Goal: Task Accomplishment & Management: Use online tool/utility

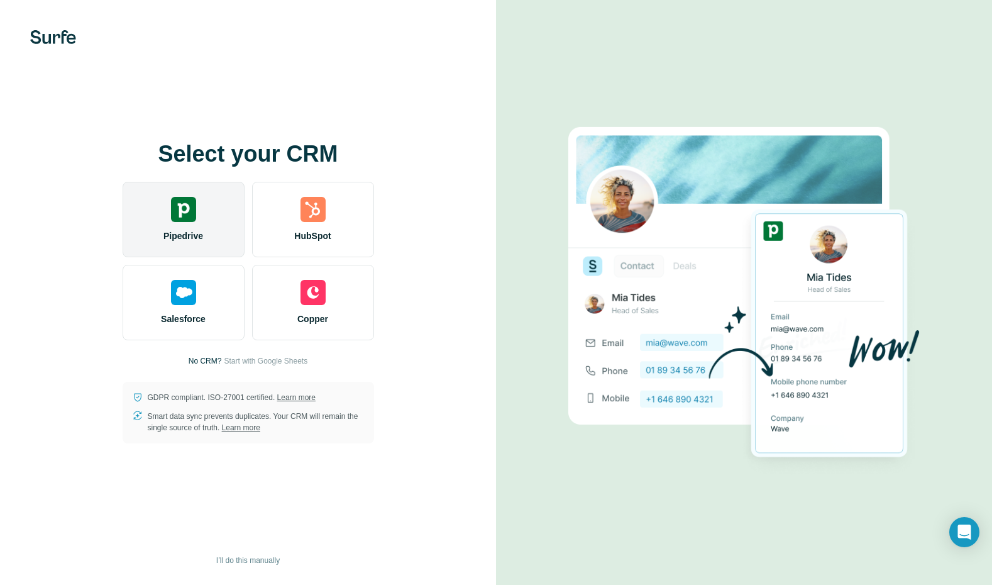
click at [180, 224] on div "Pipedrive" at bounding box center [184, 219] width 122 height 75
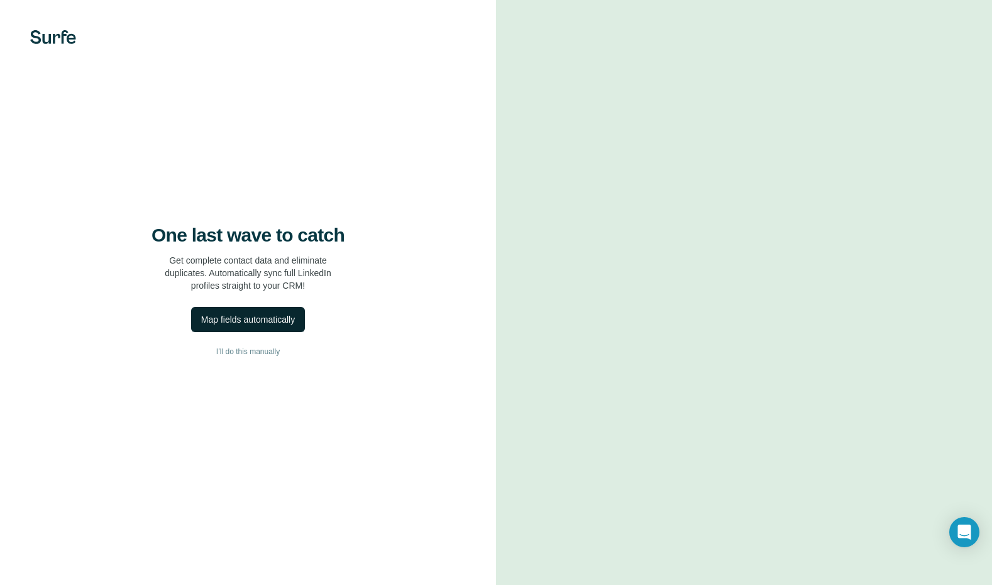
click at [287, 320] on div "Map fields automatically" at bounding box center [248, 319] width 94 height 13
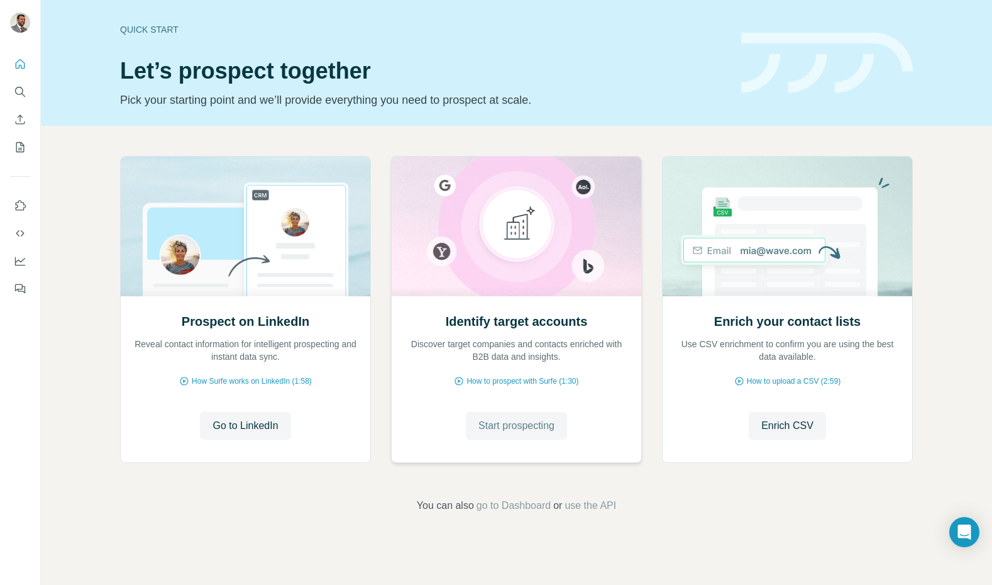
click at [527, 427] on span "Start prospecting" at bounding box center [517, 425] width 76 height 15
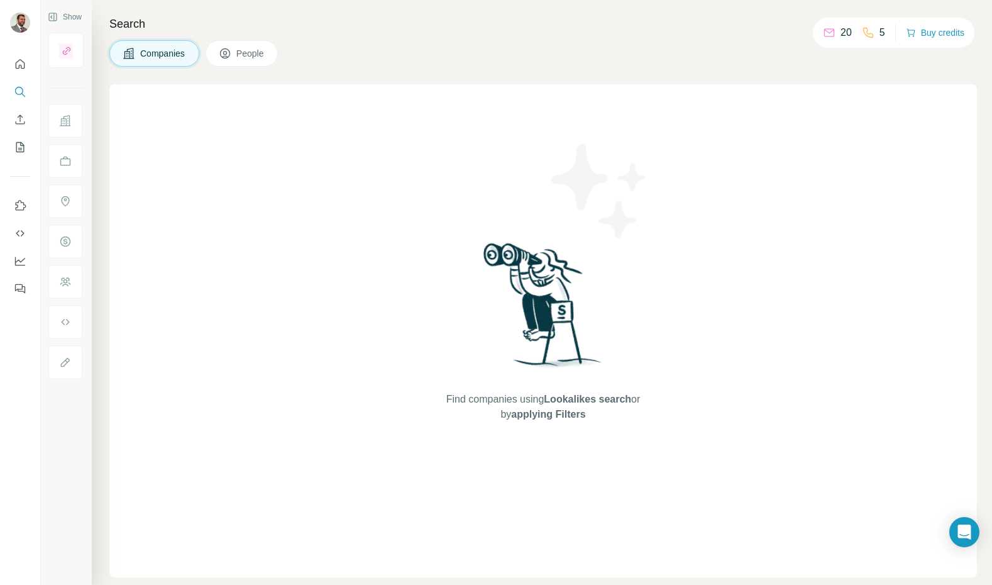
click at [154, 53] on span "Companies" at bounding box center [163, 53] width 46 height 13
click at [251, 52] on span "People" at bounding box center [250, 53] width 29 height 13
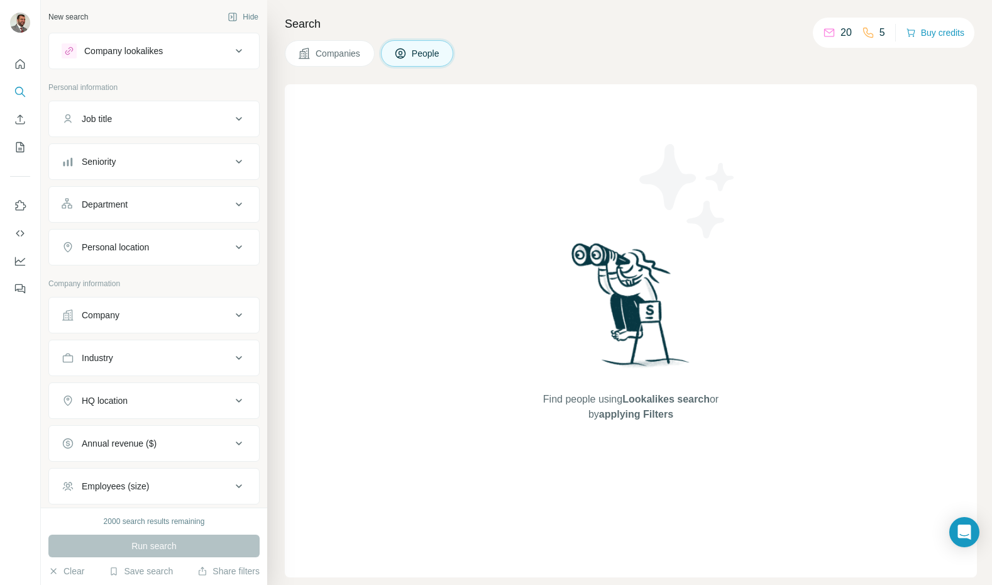
click at [202, 124] on div "Job title" at bounding box center [147, 119] width 170 height 13
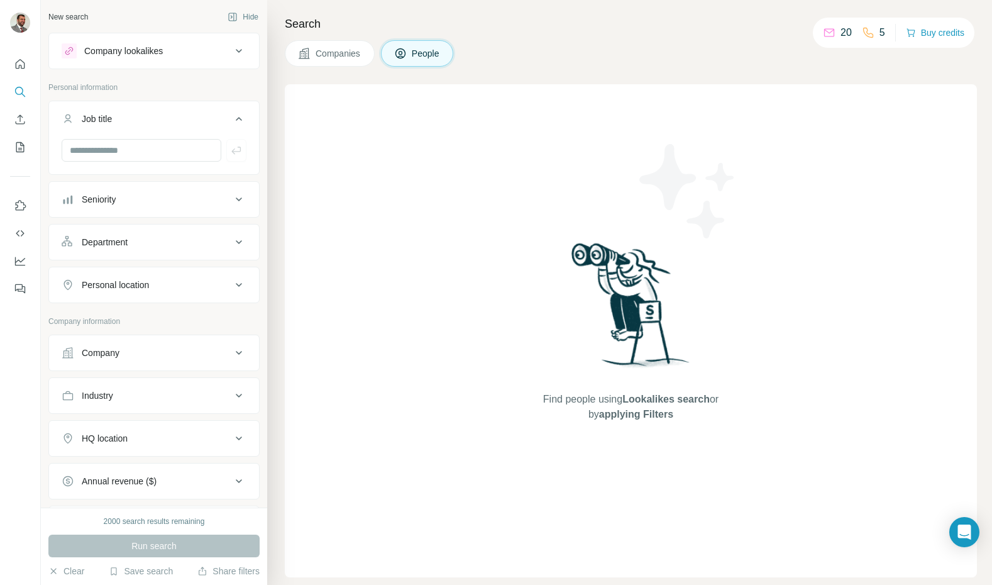
click at [202, 124] on div "Job title" at bounding box center [147, 119] width 170 height 13
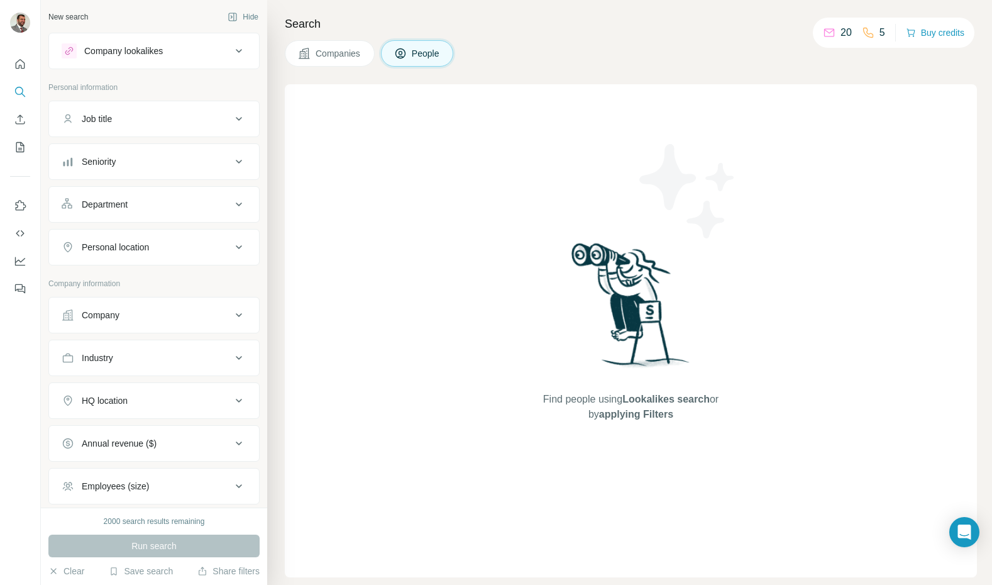
click at [182, 125] on button "Job title" at bounding box center [154, 119] width 210 height 30
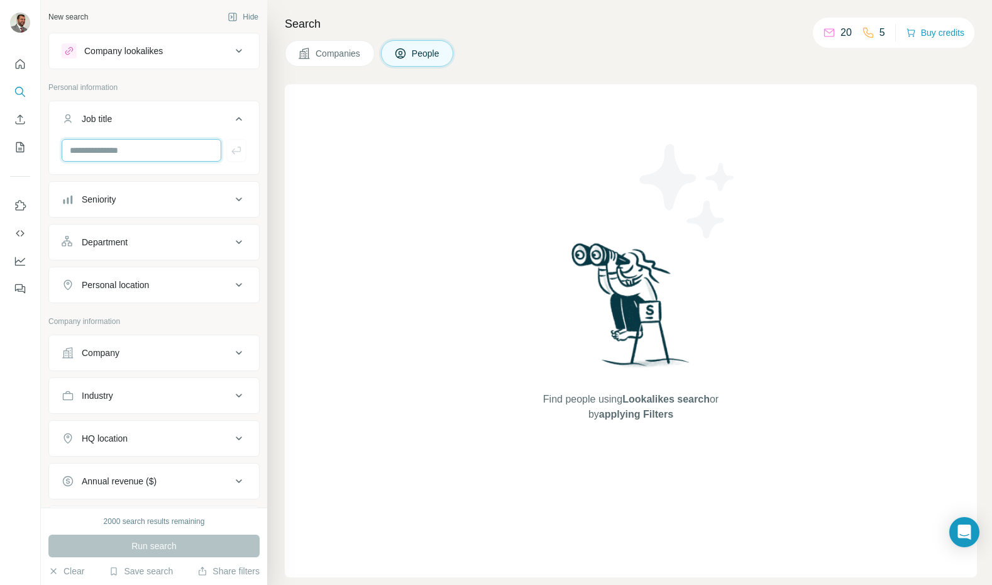
click at [180, 148] on input "text" at bounding box center [142, 150] width 160 height 23
click at [181, 50] on div "Company lookalikes" at bounding box center [147, 50] width 170 height 15
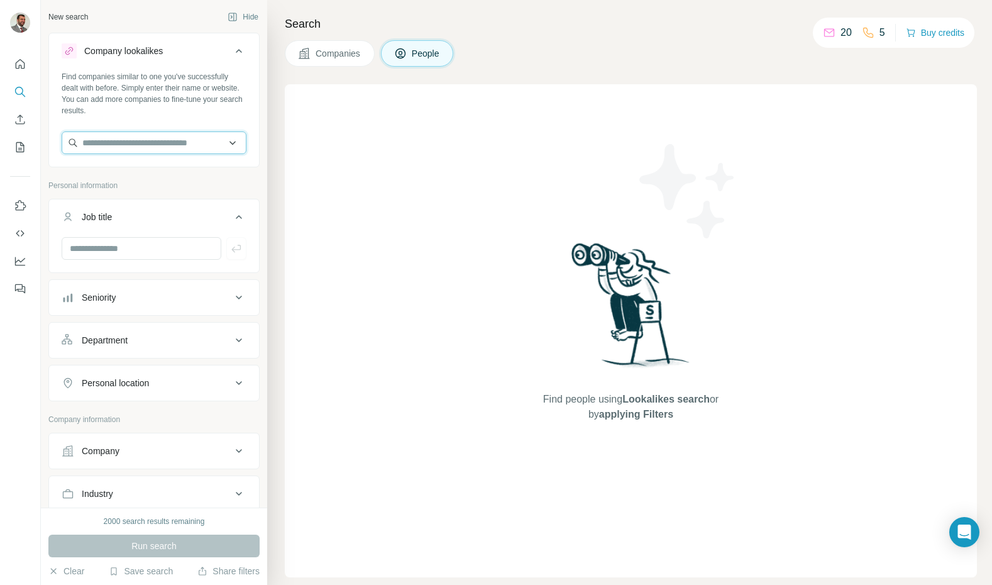
click at [181, 142] on input "text" at bounding box center [154, 142] width 185 height 23
type input "*"
type input "***"
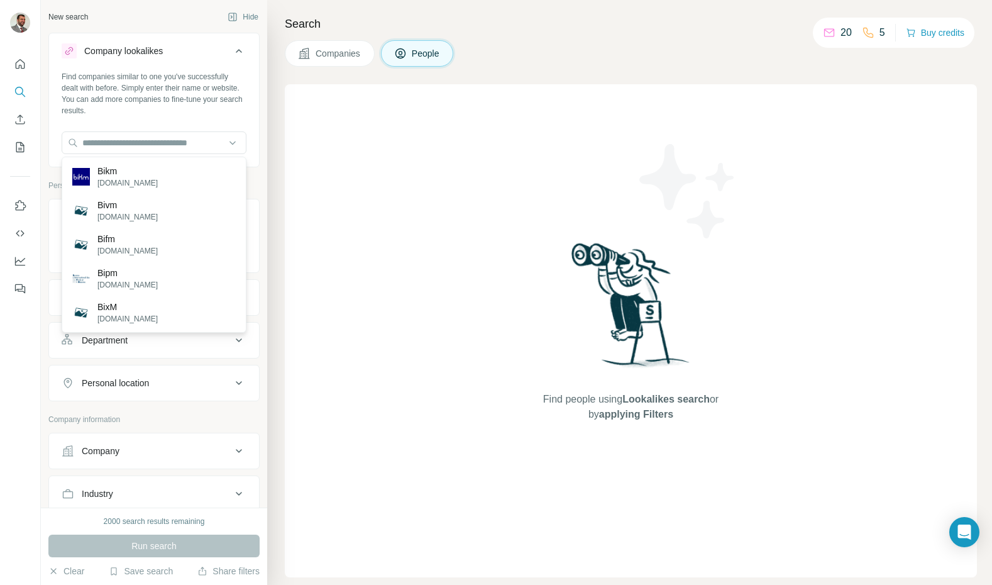
click at [343, 227] on div "Find people using Lookalikes search or by applying Filters" at bounding box center [631, 330] width 692 height 493
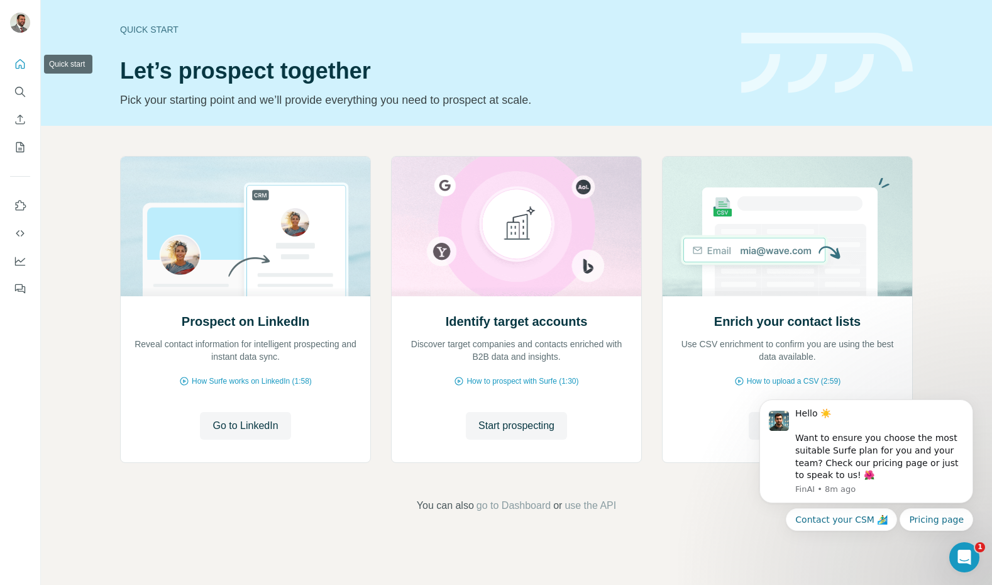
click at [21, 60] on icon "Quick start" at bounding box center [20, 64] width 13 height 13
click at [22, 150] on icon "My lists" at bounding box center [20, 147] width 13 height 13
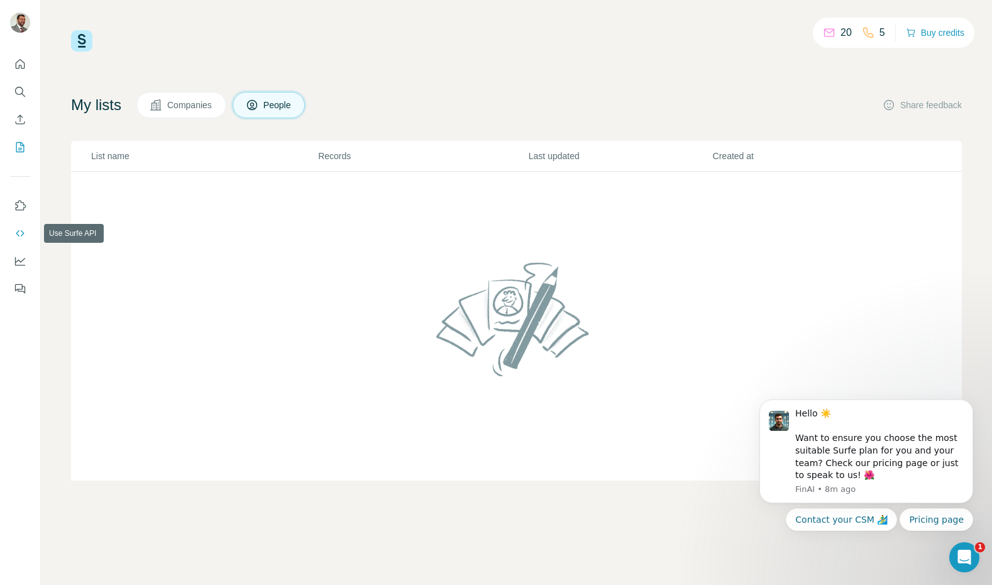
click at [21, 230] on icon "Use Surfe API" at bounding box center [20, 233] width 8 height 6
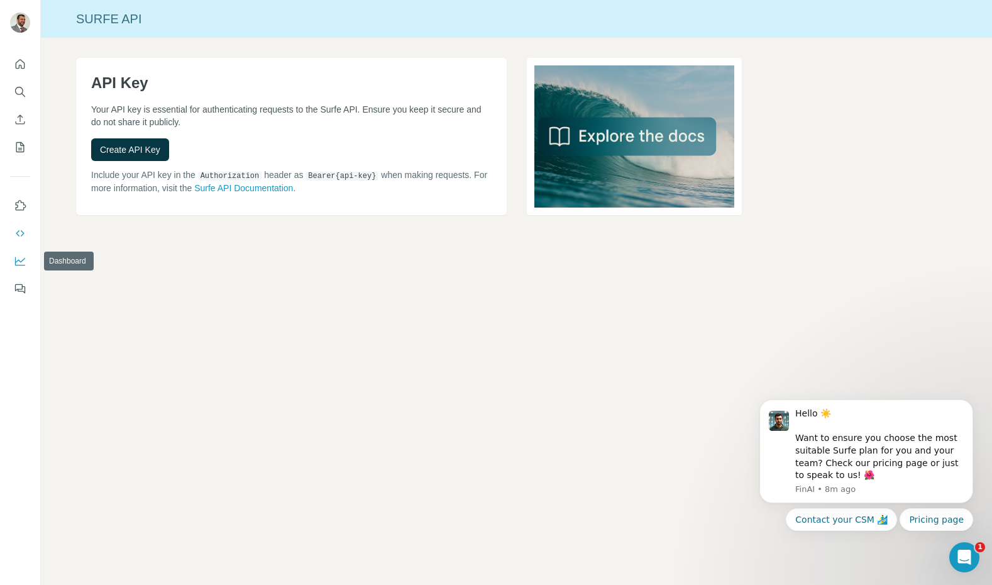
click at [21, 263] on icon "Dashboard" at bounding box center [20, 261] width 13 height 13
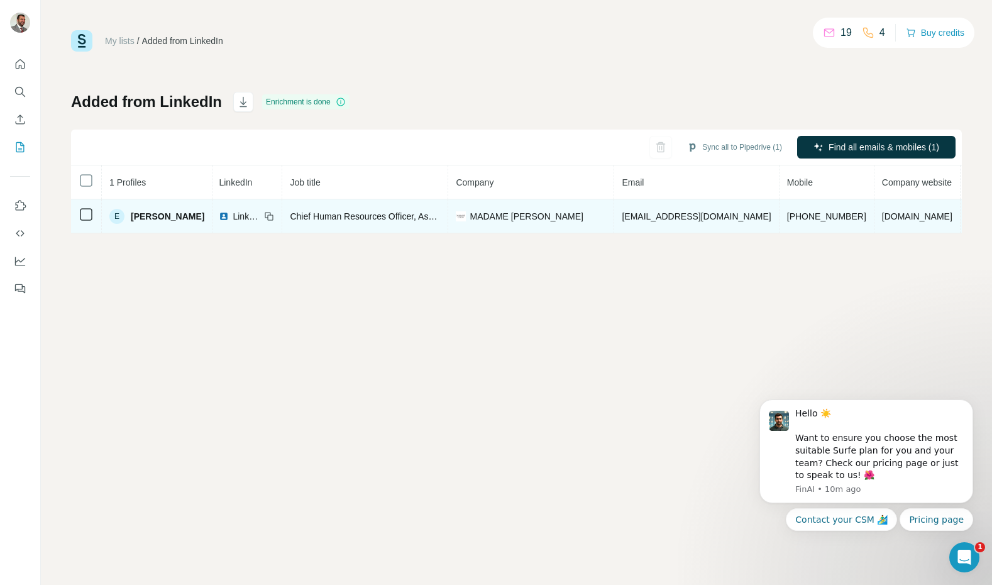
scroll to position [0, 81]
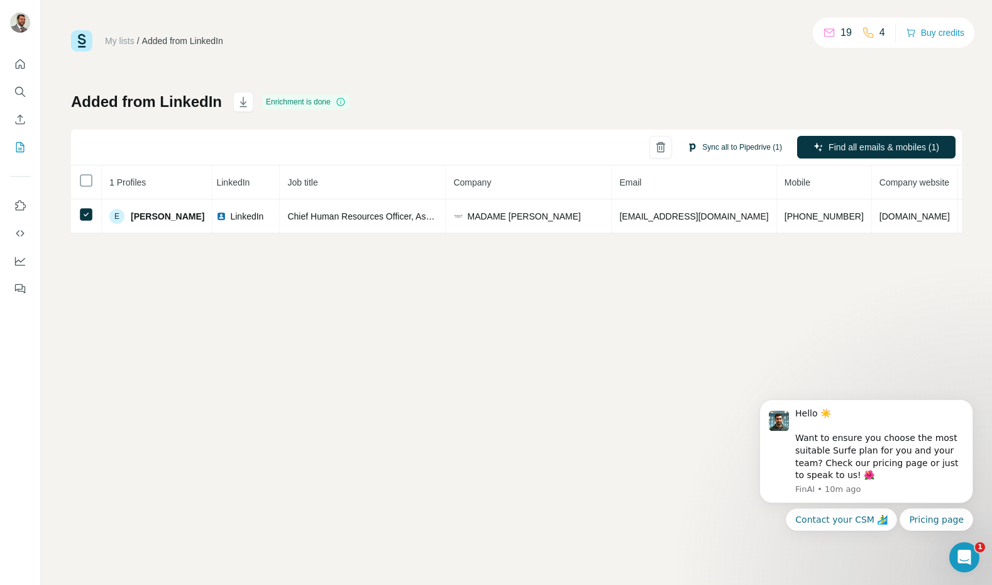
click at [733, 148] on button "Sync all to Pipedrive (1)" at bounding box center [735, 147] width 113 height 19
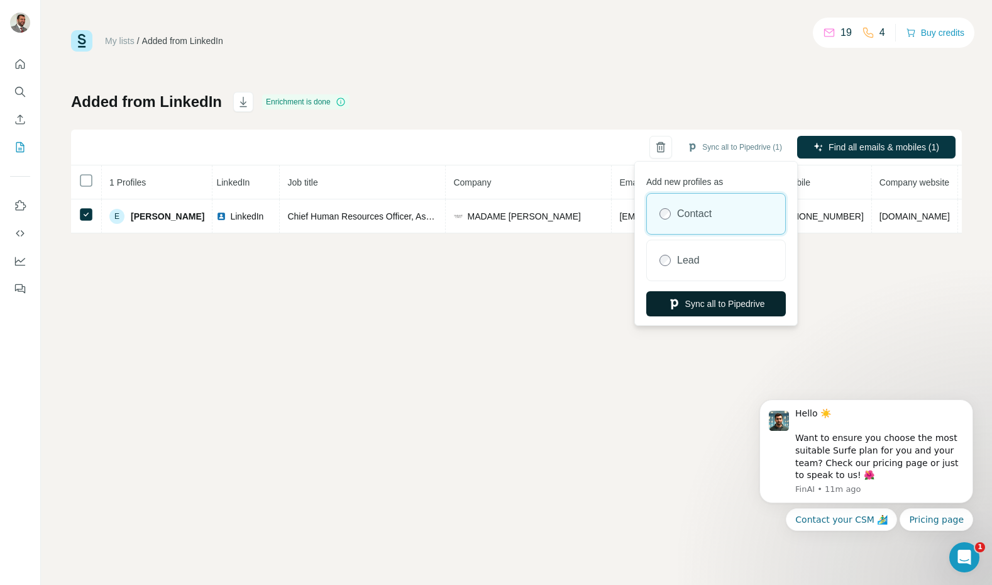
click at [747, 307] on button "Sync all to Pipedrive" at bounding box center [717, 303] width 140 height 25
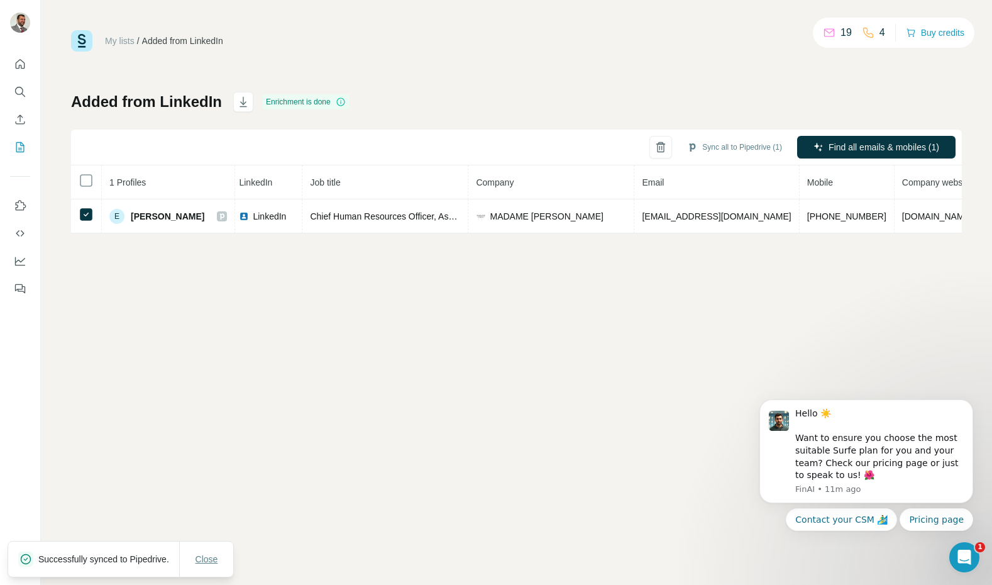
click at [208, 559] on span "Close" at bounding box center [207, 559] width 23 height 13
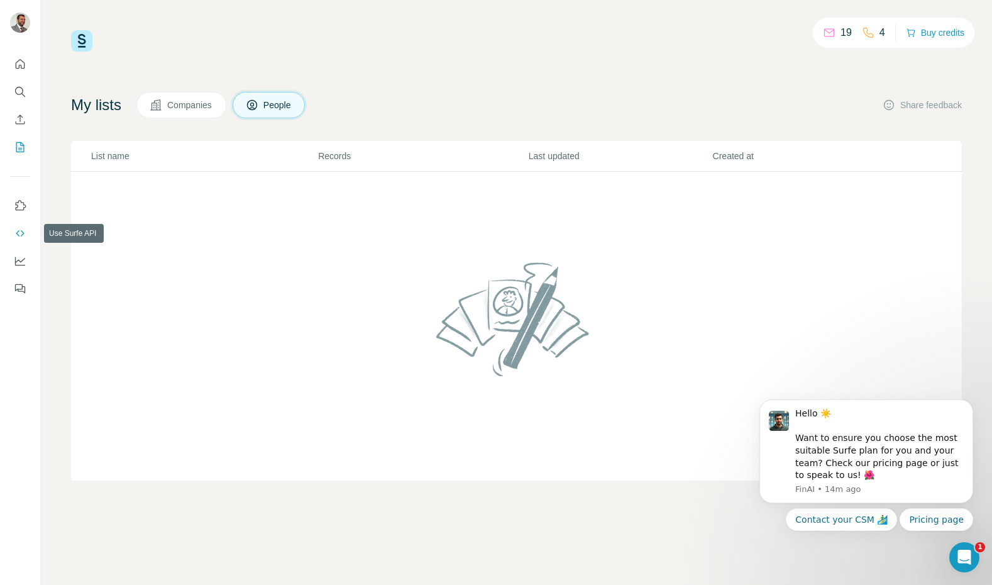
click at [21, 235] on icon "Use Surfe API" at bounding box center [20, 233] width 13 height 13
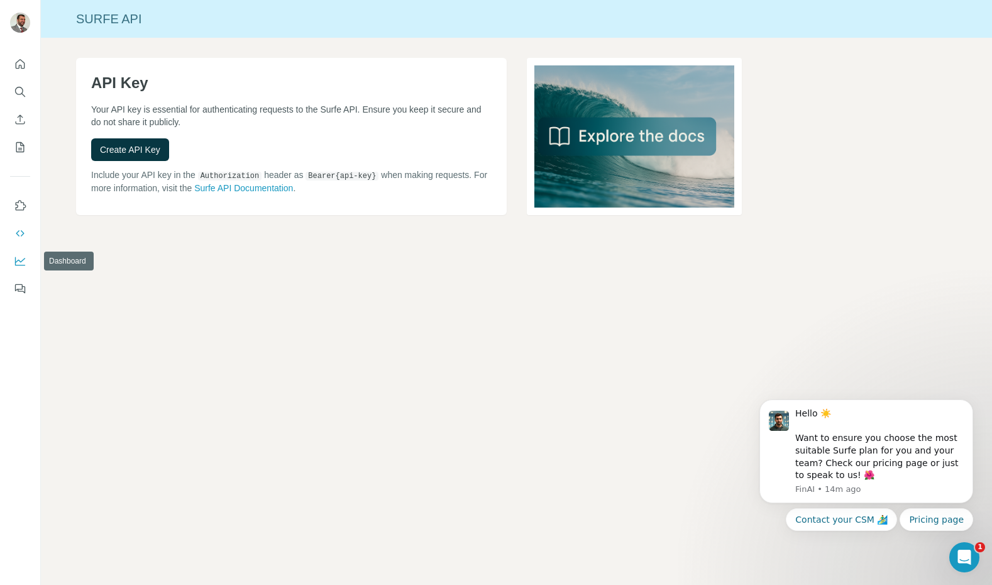
click at [24, 264] on icon "Dashboard" at bounding box center [20, 261] width 13 height 13
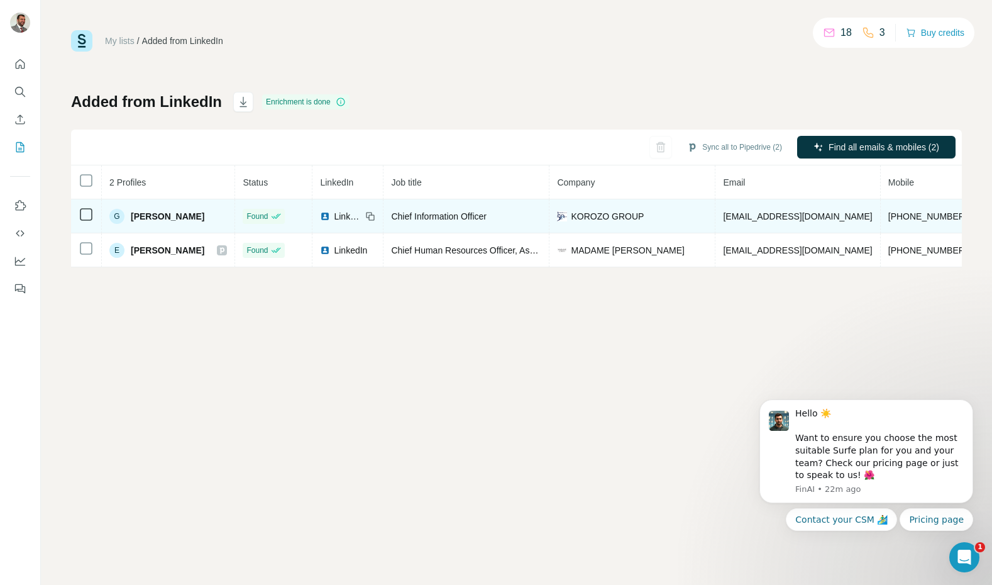
click at [760, 218] on span "gungorb@korozo.com.tr" at bounding box center [797, 216] width 149 height 10
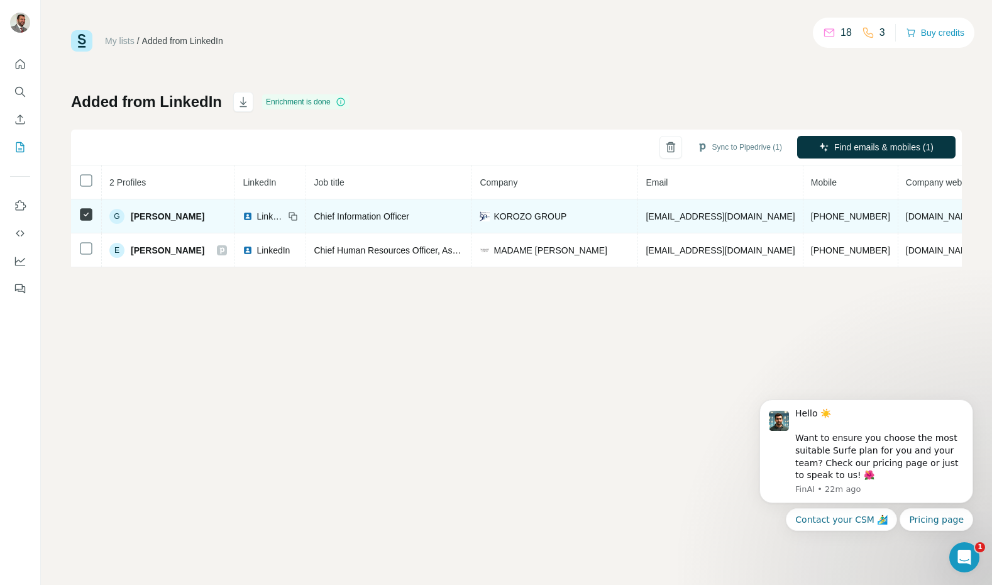
scroll to position [0, 166]
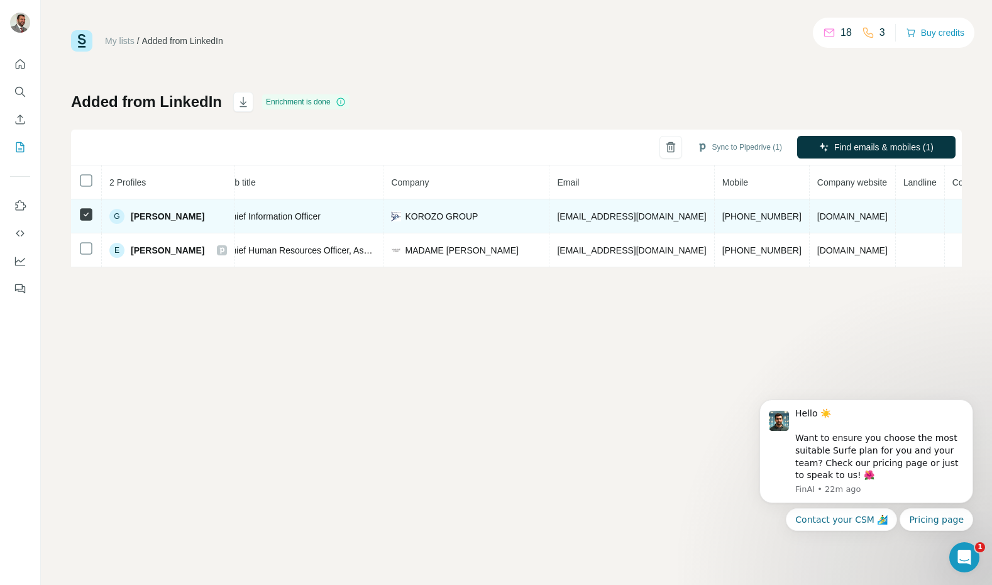
click at [650, 216] on td "gungorb@korozo.com.tr" at bounding box center [632, 216] width 165 height 34
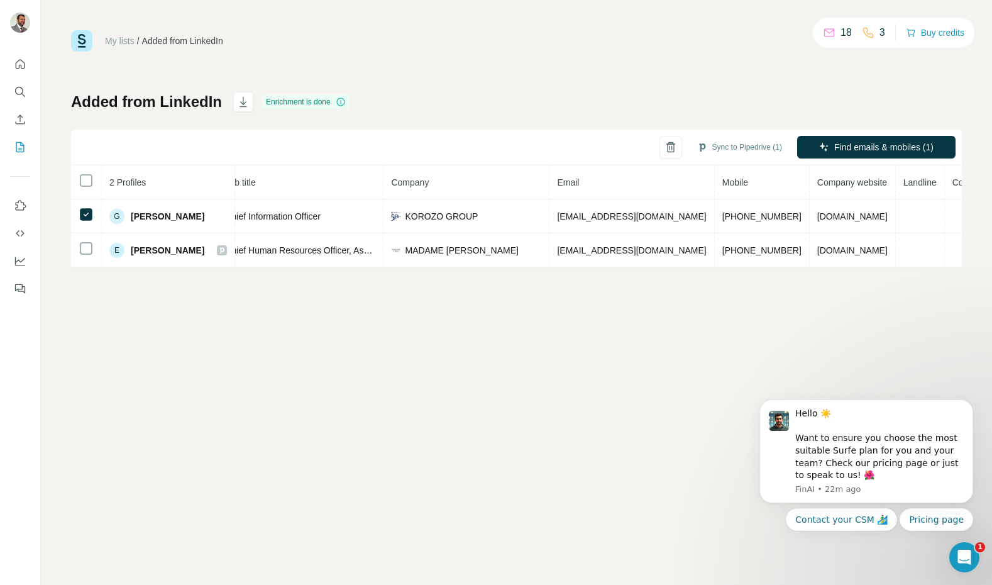
click at [497, 148] on div "Sync to Pipedrive (1) Find emails & mobiles (1)" at bounding box center [516, 148] width 891 height 36
click at [516, 364] on div "My lists / Added from LinkedIn 18 3 Buy credits Added from LinkedIn Enrichment …" at bounding box center [517, 292] width 952 height 585
click at [736, 145] on button "Sync to Pipedrive (1)" at bounding box center [740, 147] width 103 height 19
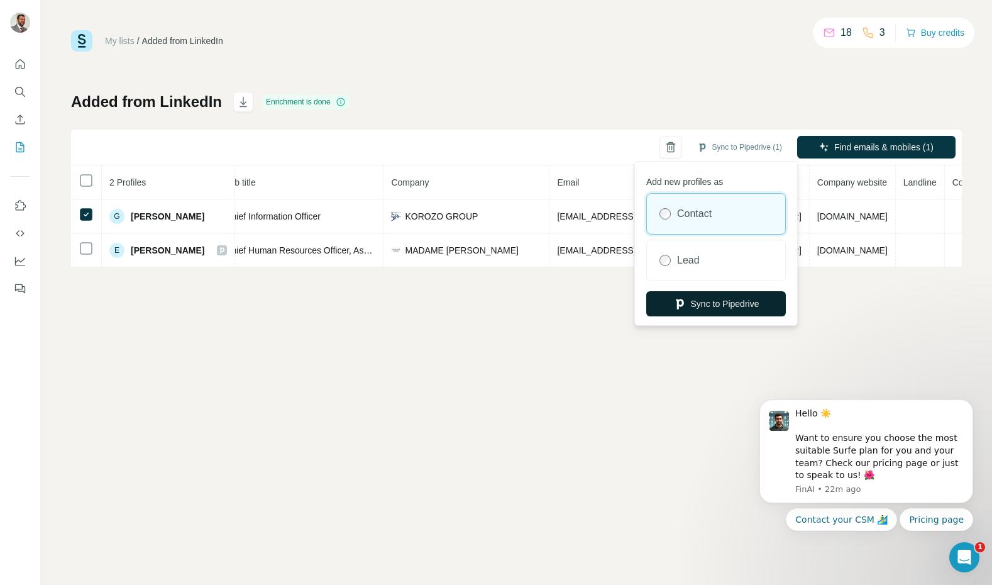
click at [723, 308] on button "Sync to Pipedrive" at bounding box center [717, 303] width 140 height 25
